Goal: Information Seeking & Learning: Stay updated

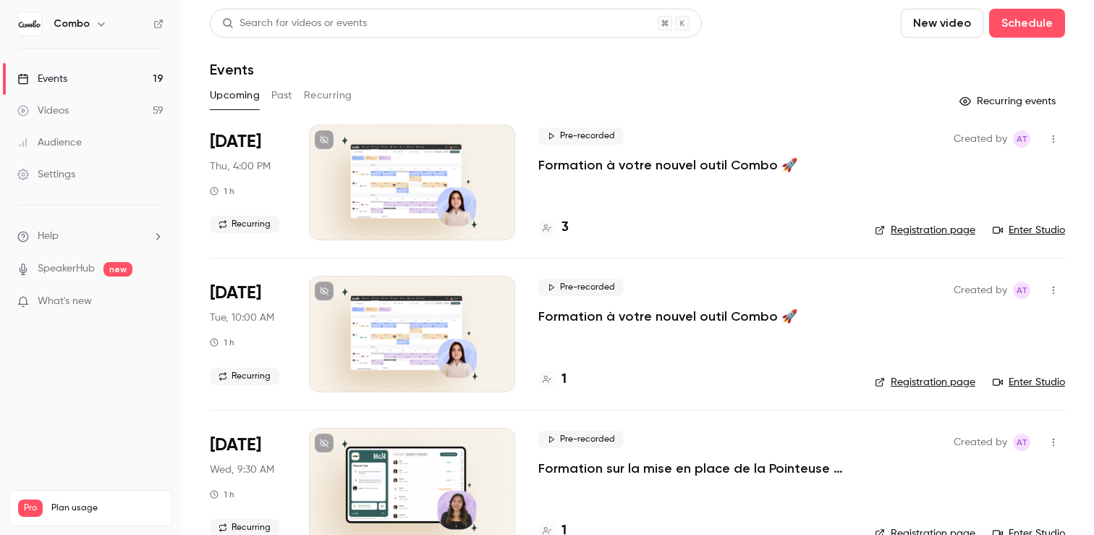
click at [553, 232] on div at bounding box center [546, 227] width 17 height 17
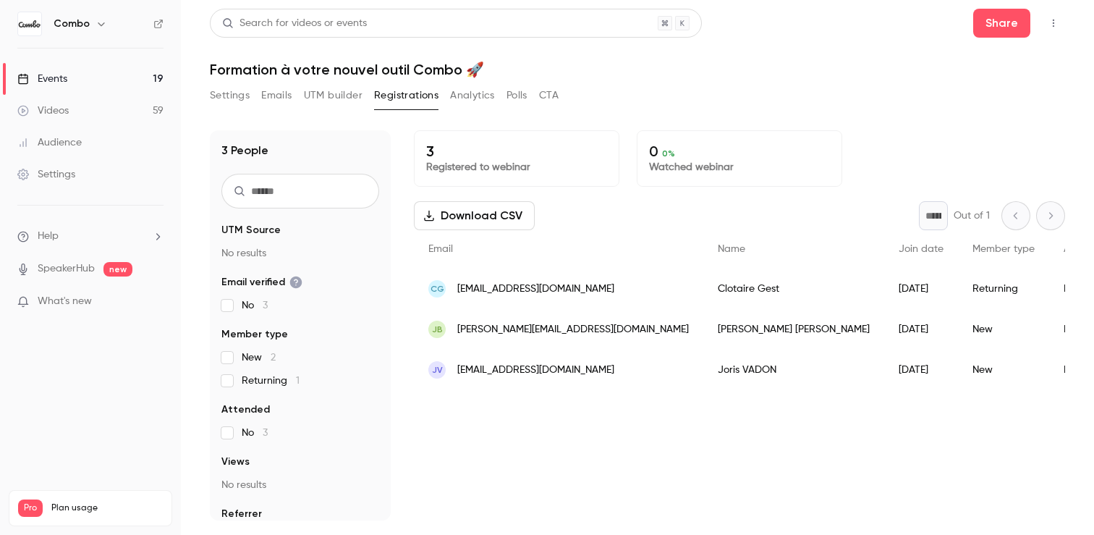
click at [107, 310] on li "What's new" at bounding box center [90, 303] width 146 height 18
click at [98, 302] on p "What's new" at bounding box center [78, 301] width 123 height 15
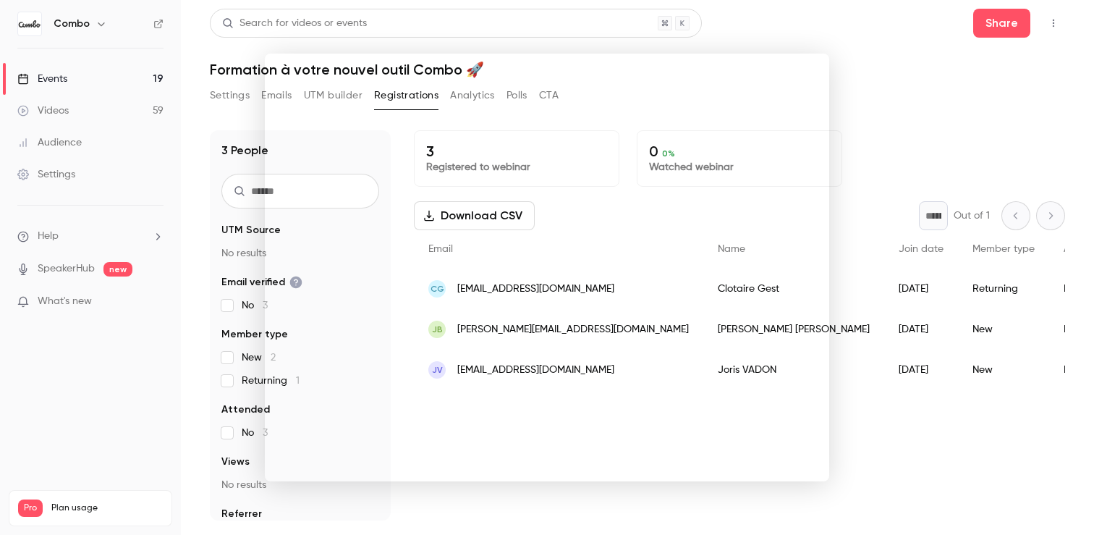
click at [945, 85] on div at bounding box center [547, 267] width 1094 height 535
